Goal: Task Accomplishment & Management: Use online tool/utility

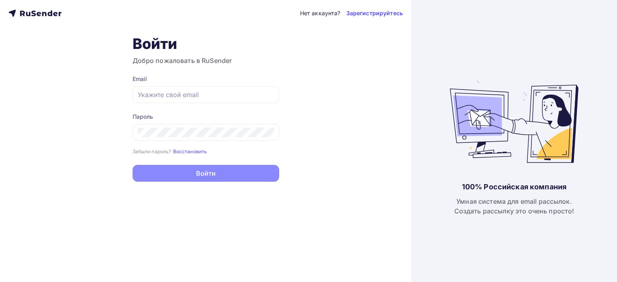
type input "[EMAIL_ADDRESS][DOMAIN_NAME]"
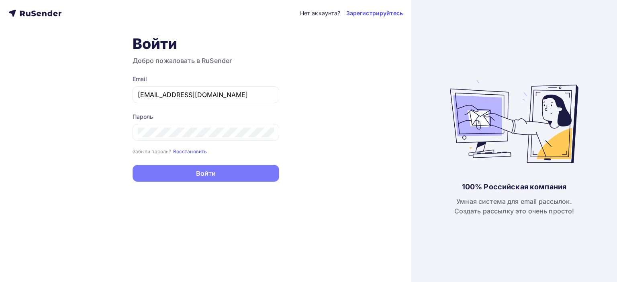
click at [198, 174] on button "Войти" at bounding box center [206, 173] width 147 height 17
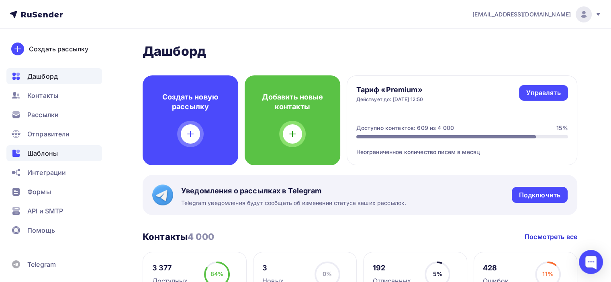
click at [62, 154] on div "Шаблоны" at bounding box center [54, 153] width 96 height 16
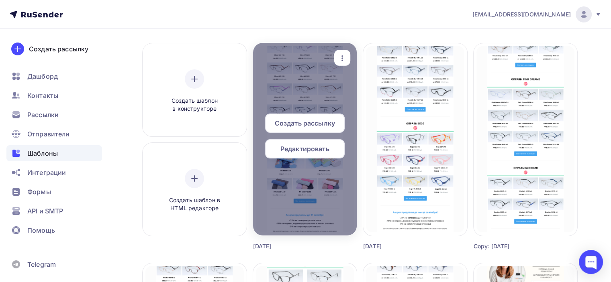
scroll to position [40, 0]
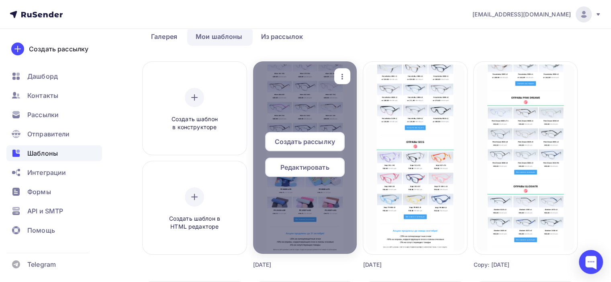
click at [346, 78] on icon "button" at bounding box center [342, 77] width 10 height 10
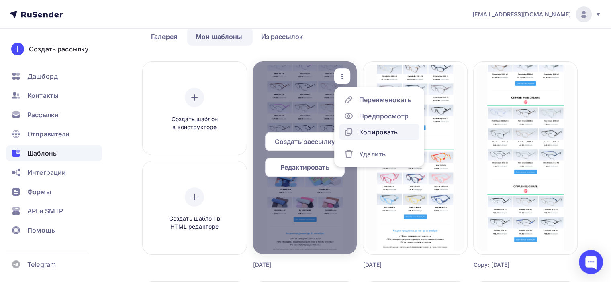
click at [361, 132] on div "Копировать" at bounding box center [378, 132] width 39 height 10
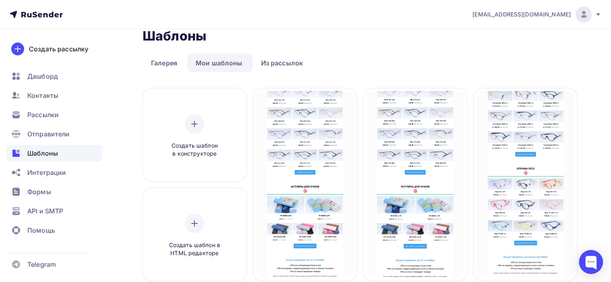
scroll to position [0, 0]
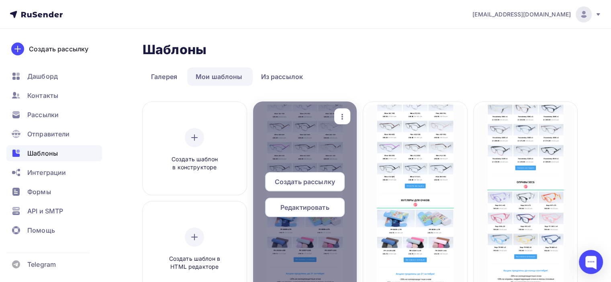
click at [320, 206] on span "Редактировать" at bounding box center [304, 208] width 49 height 10
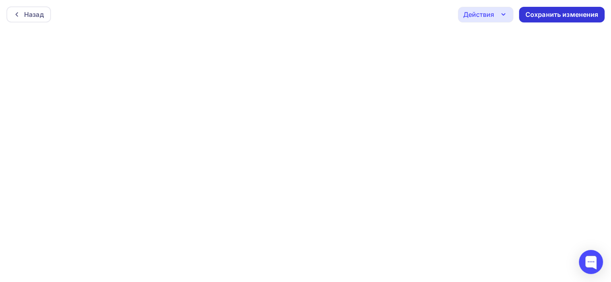
click at [537, 10] on div "Сохранить изменения" at bounding box center [562, 14] width 73 height 9
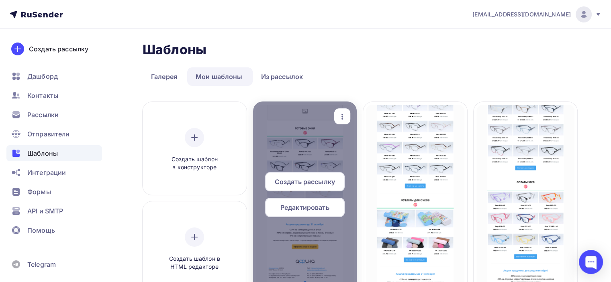
click at [299, 203] on span "Редактировать" at bounding box center [304, 208] width 49 height 10
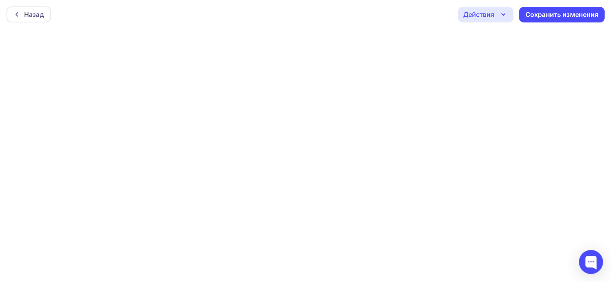
click at [497, 18] on div "Действия" at bounding box center [485, 15] width 55 height 16
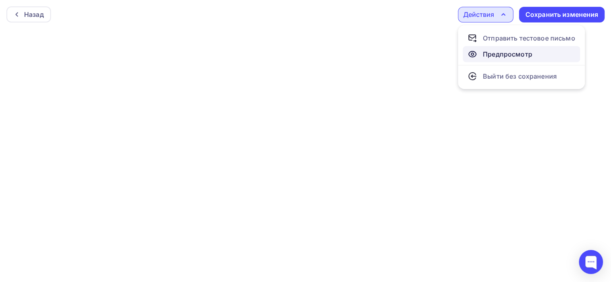
click at [487, 49] on link "Предпросмотр" at bounding box center [521, 54] width 117 height 16
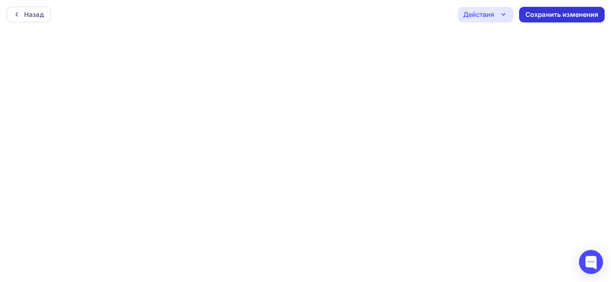
click at [545, 16] on div "Сохранить изменения" at bounding box center [562, 14] width 73 height 9
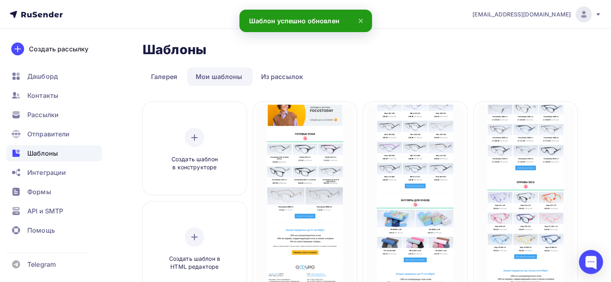
click at [363, 18] on icon at bounding box center [361, 21] width 10 height 10
